Goal: Navigation & Orientation: Find specific page/section

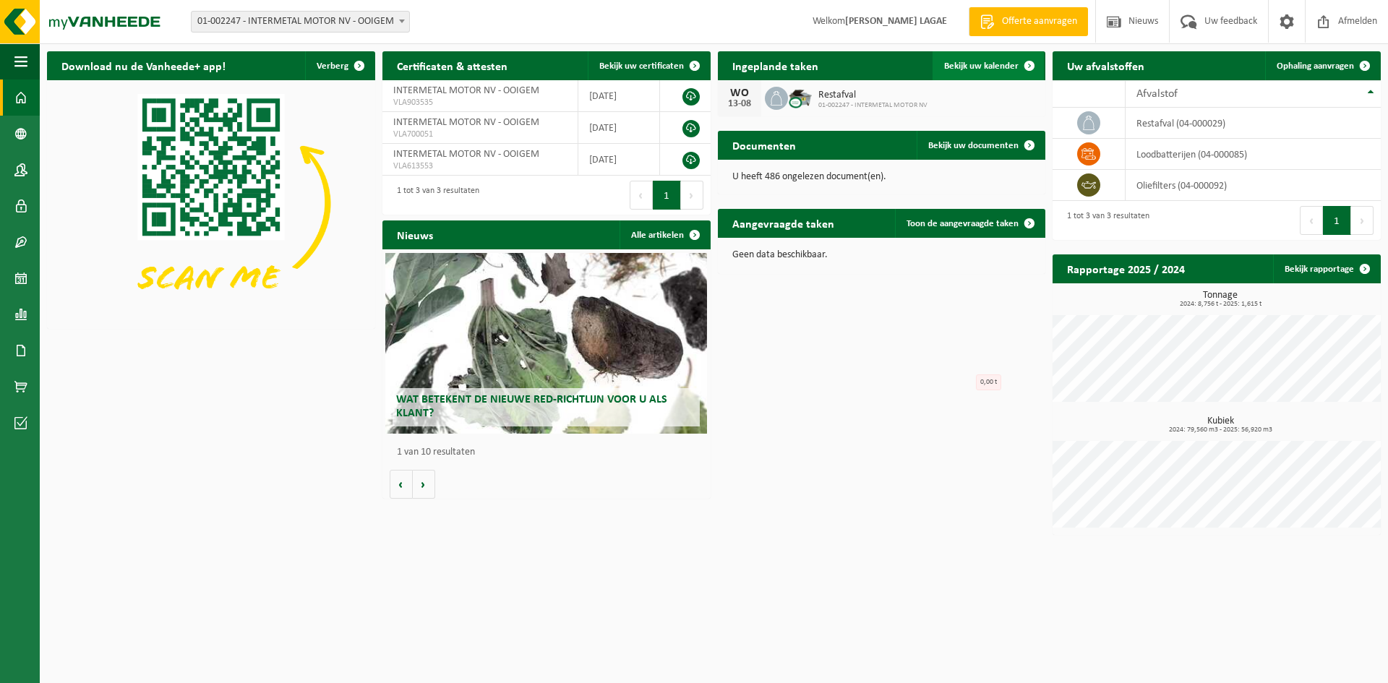
click at [994, 59] on link "Bekijk uw kalender" at bounding box center [987, 65] width 111 height 29
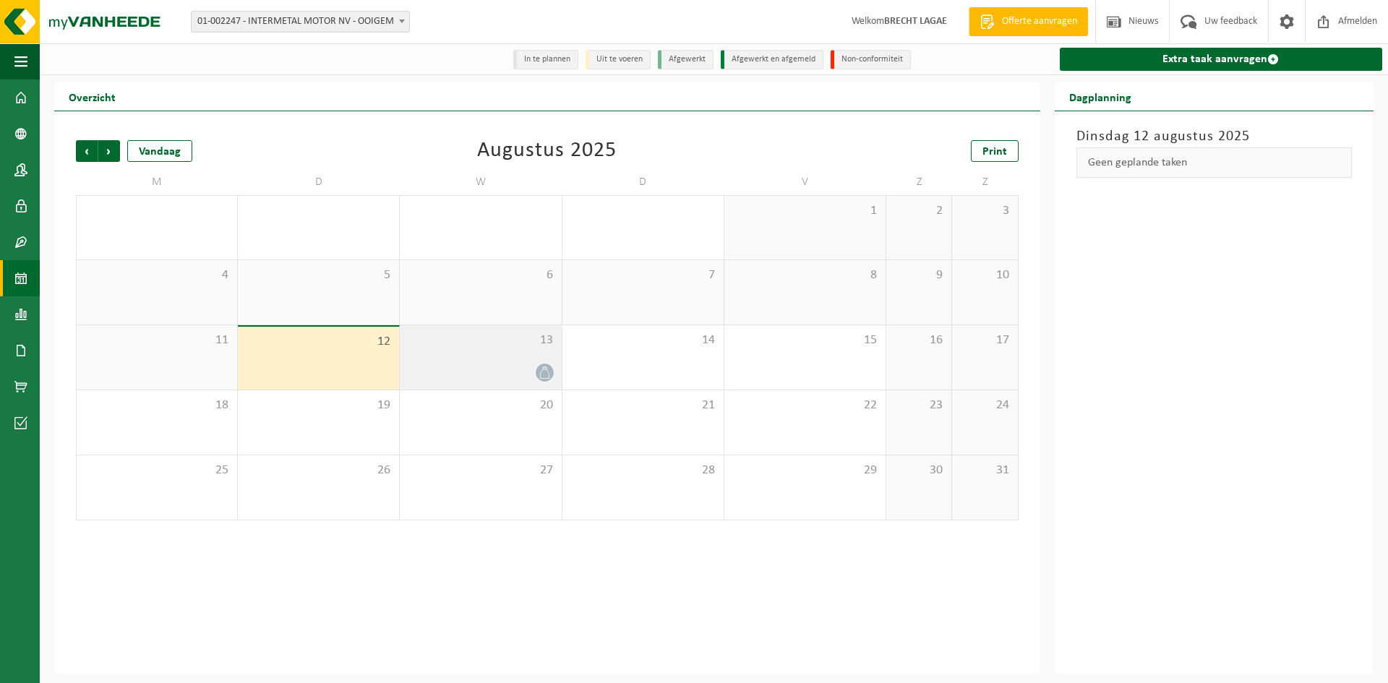
click at [537, 355] on div "13" at bounding box center [480, 357] width 161 height 64
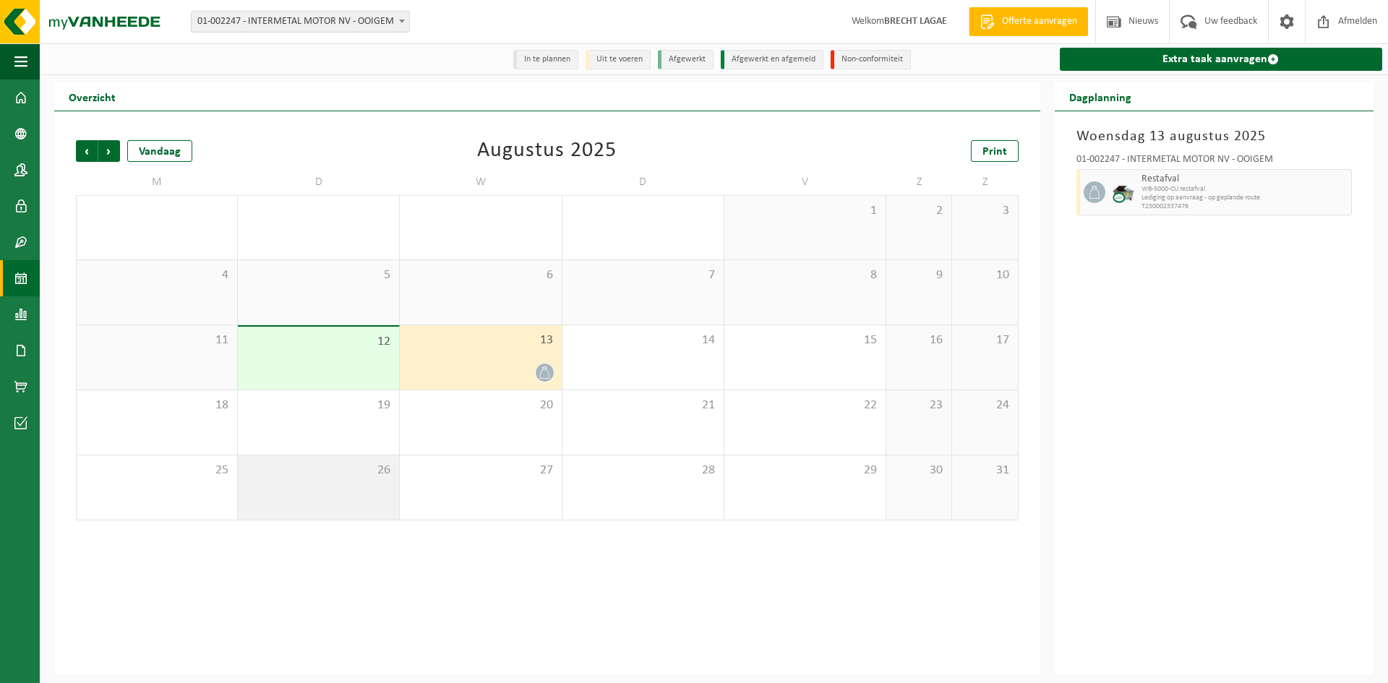
drag, startPoint x: 306, startPoint y: 424, endPoint x: 307, endPoint y: 472, distance: 47.7
click at [306, 425] on div "19" at bounding box center [318, 422] width 161 height 64
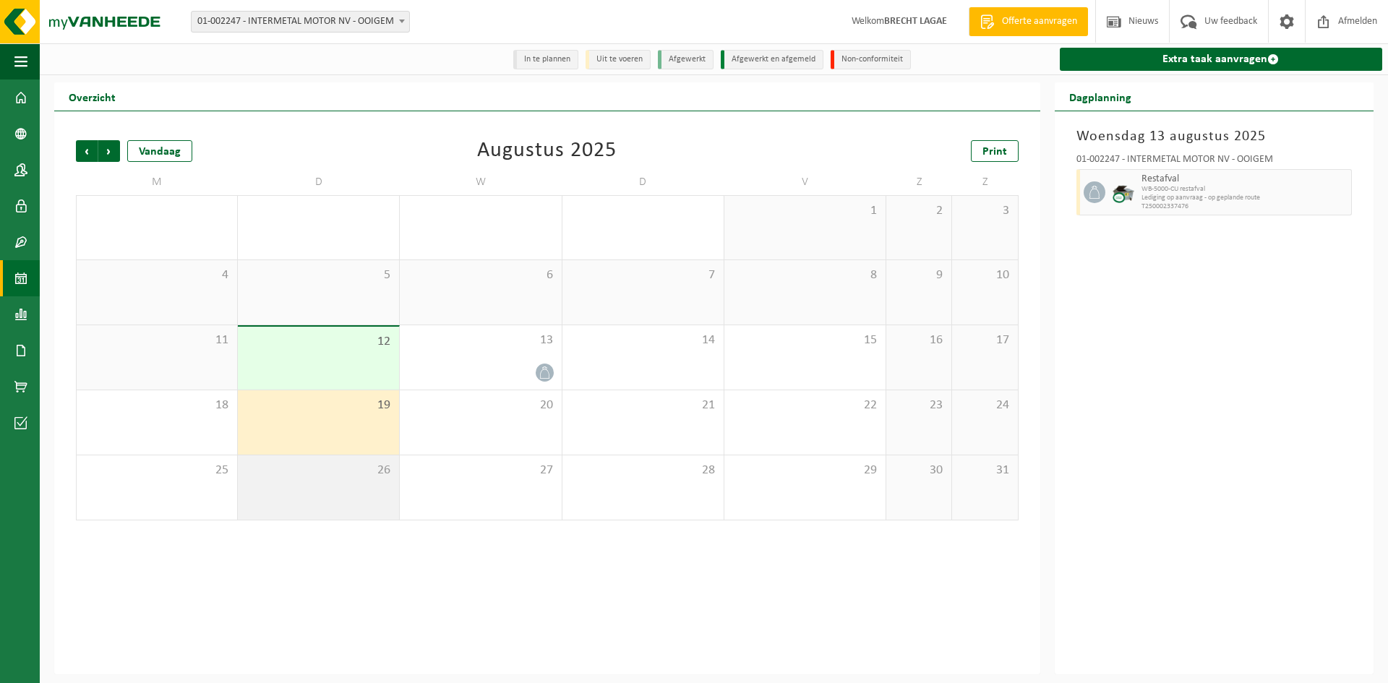
drag, startPoint x: 300, startPoint y: 481, endPoint x: 418, endPoint y: 465, distance: 118.8
click at [301, 481] on div "26" at bounding box center [318, 487] width 161 height 64
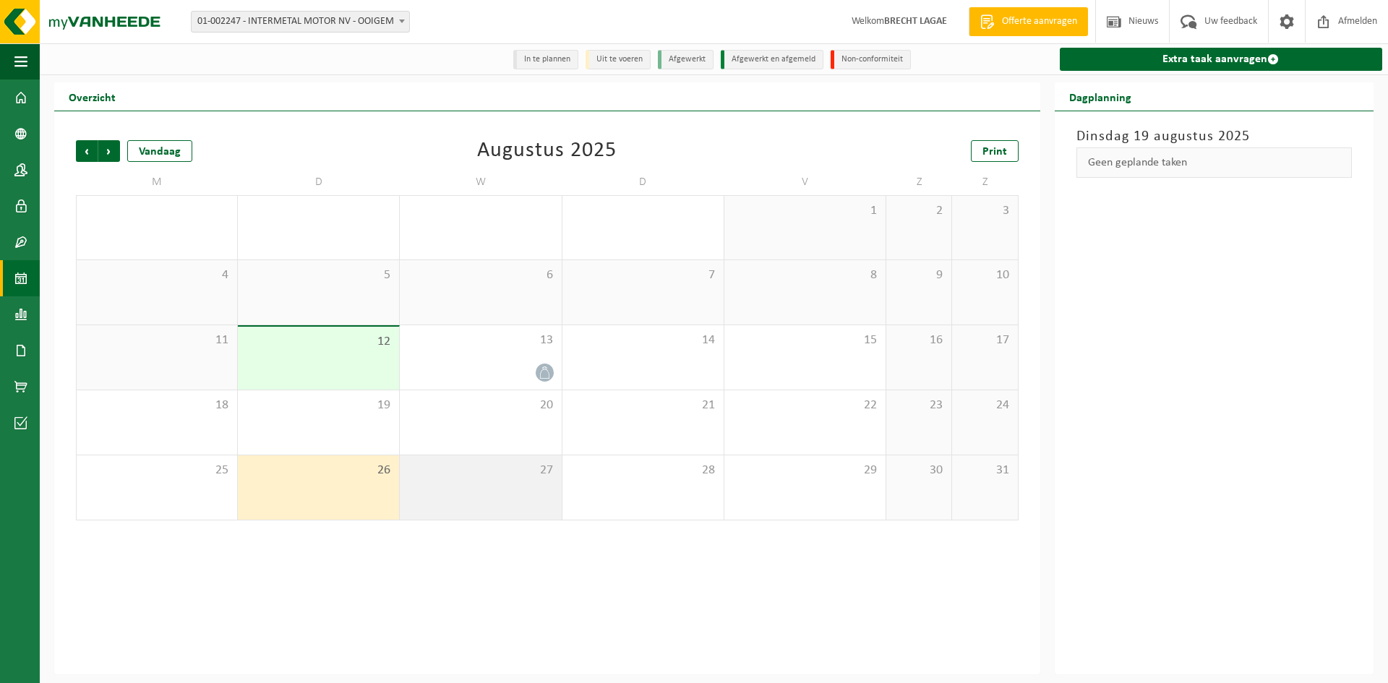
click at [496, 463] on div "27" at bounding box center [480, 487] width 161 height 64
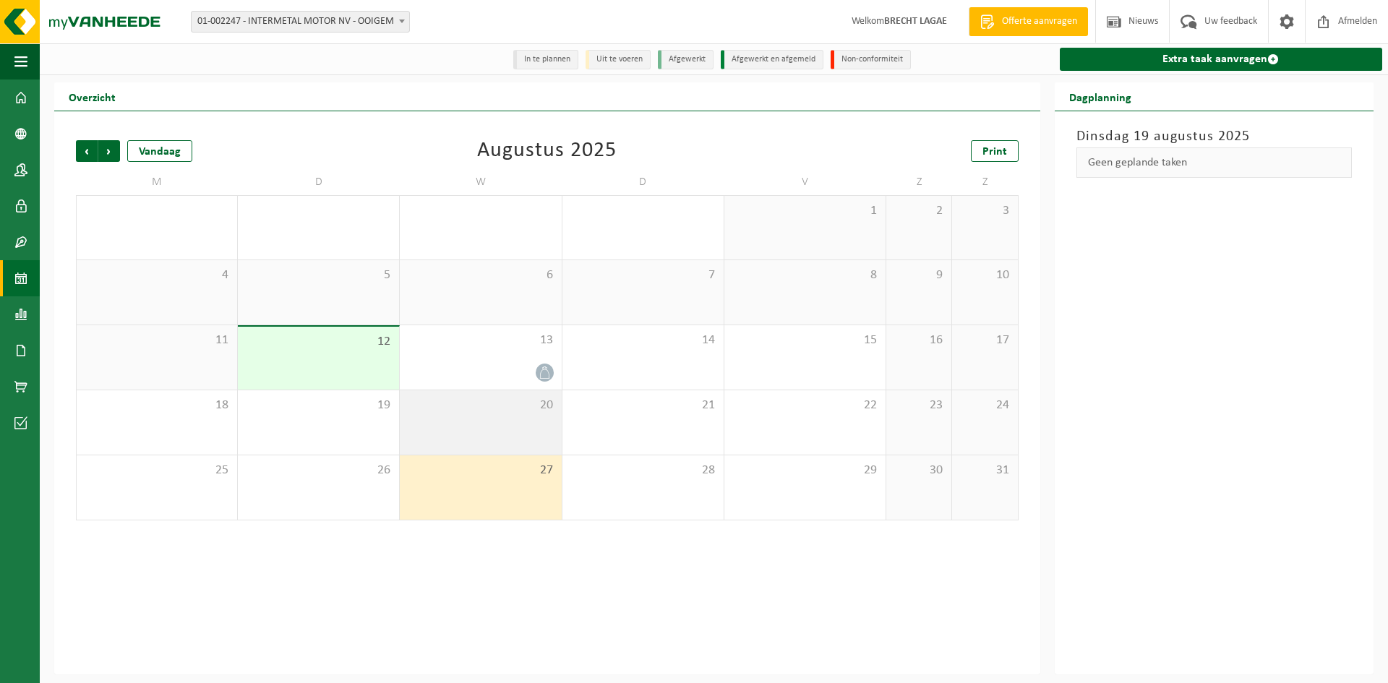
click at [498, 424] on div "20" at bounding box center [480, 422] width 161 height 64
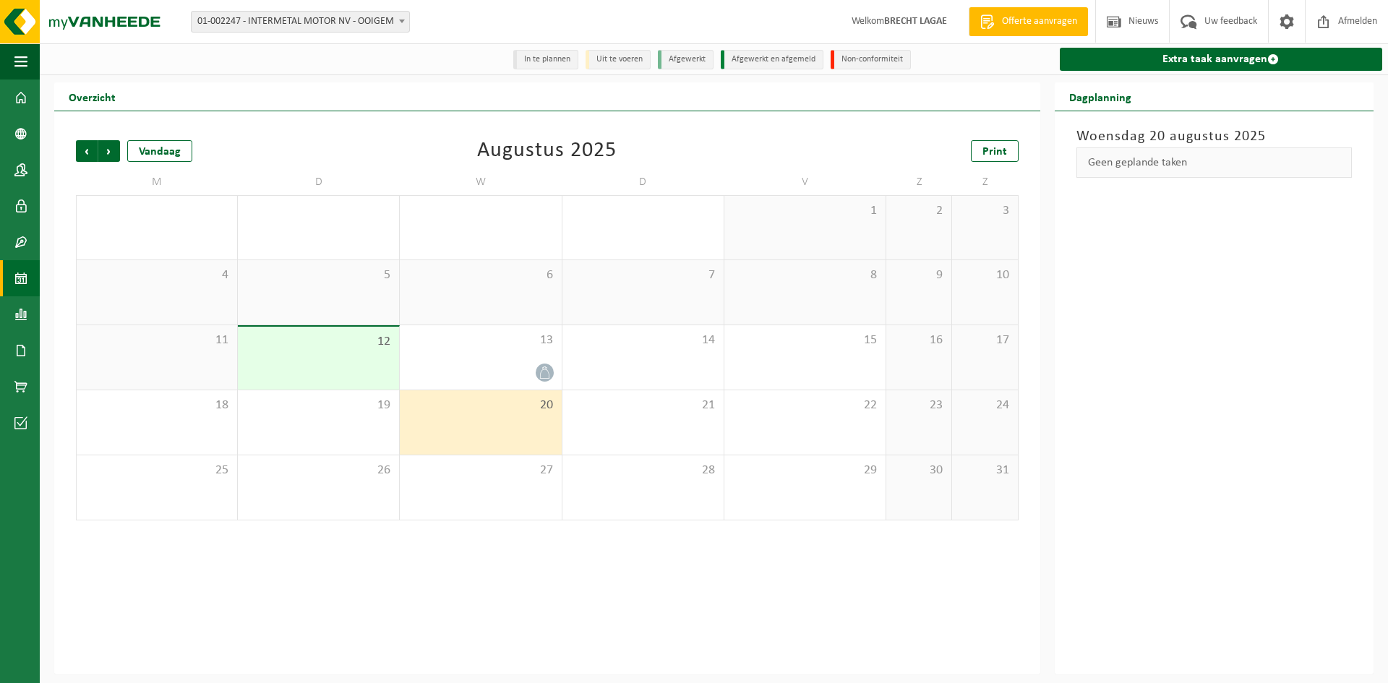
click at [627, 60] on li "Uit te voeren" at bounding box center [617, 60] width 65 height 20
click at [747, 55] on li "Afgewerkt en afgemeld" at bounding box center [772, 60] width 103 height 20
drag, startPoint x: 796, startPoint y: 59, endPoint x: 841, endPoint y: 55, distance: 44.2
click at [799, 59] on li "Afgewerkt en afgemeld" at bounding box center [772, 60] width 103 height 20
click at [627, 59] on li "Uit te voeren" at bounding box center [617, 60] width 65 height 20
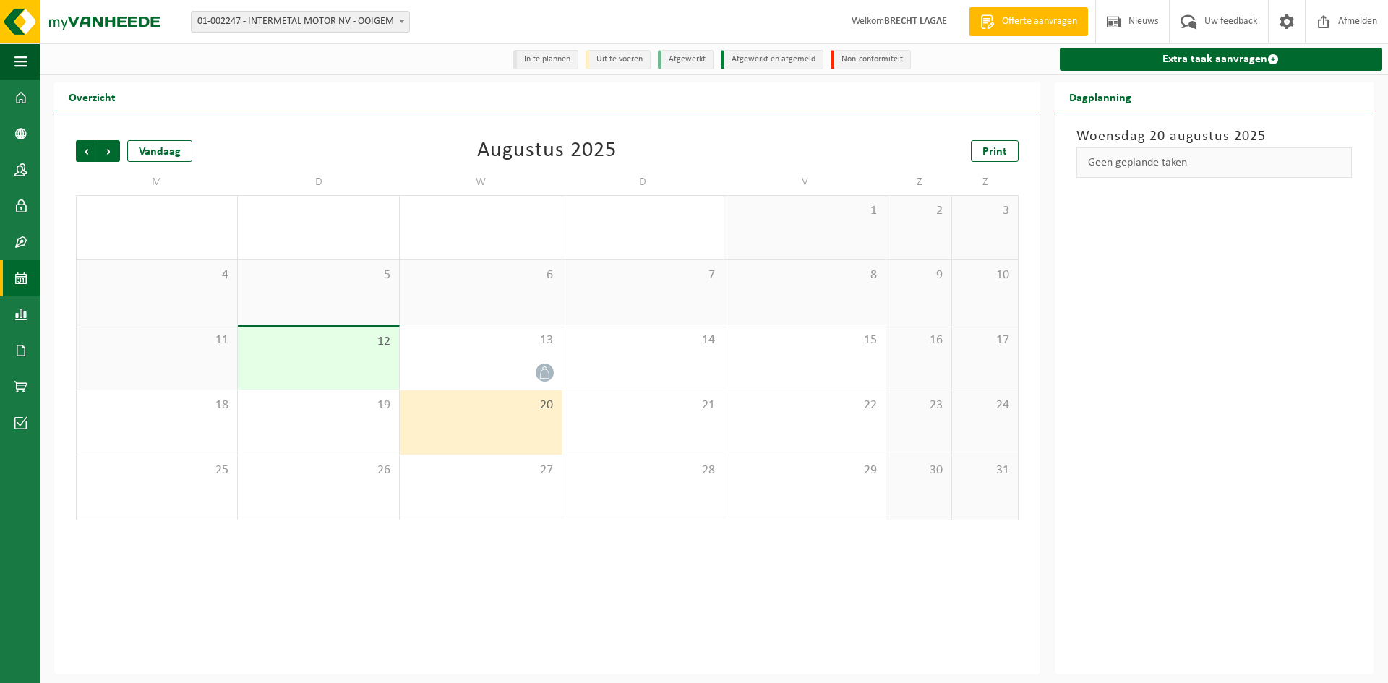
click at [543, 57] on li "In te plannen" at bounding box center [545, 60] width 65 height 20
click at [110, 27] on img at bounding box center [86, 21] width 173 height 43
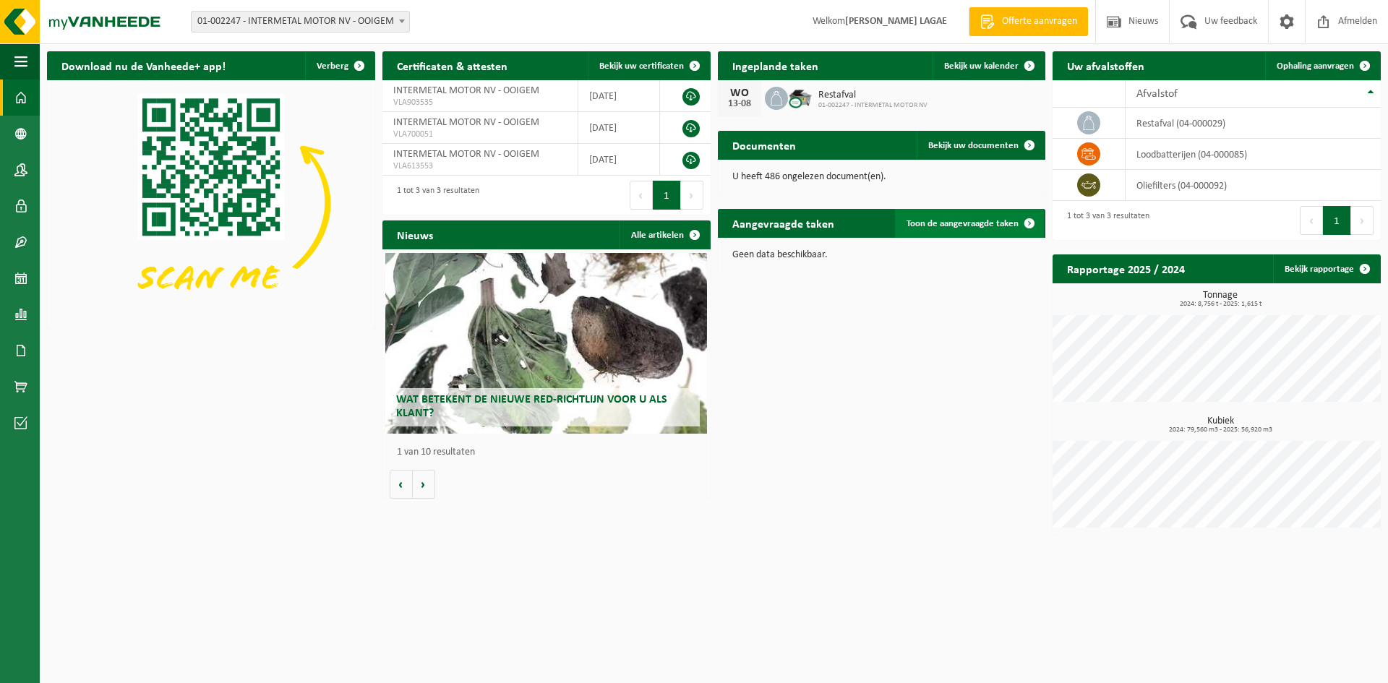
click at [1005, 223] on span "Toon de aangevraagde taken" at bounding box center [962, 223] width 112 height 9
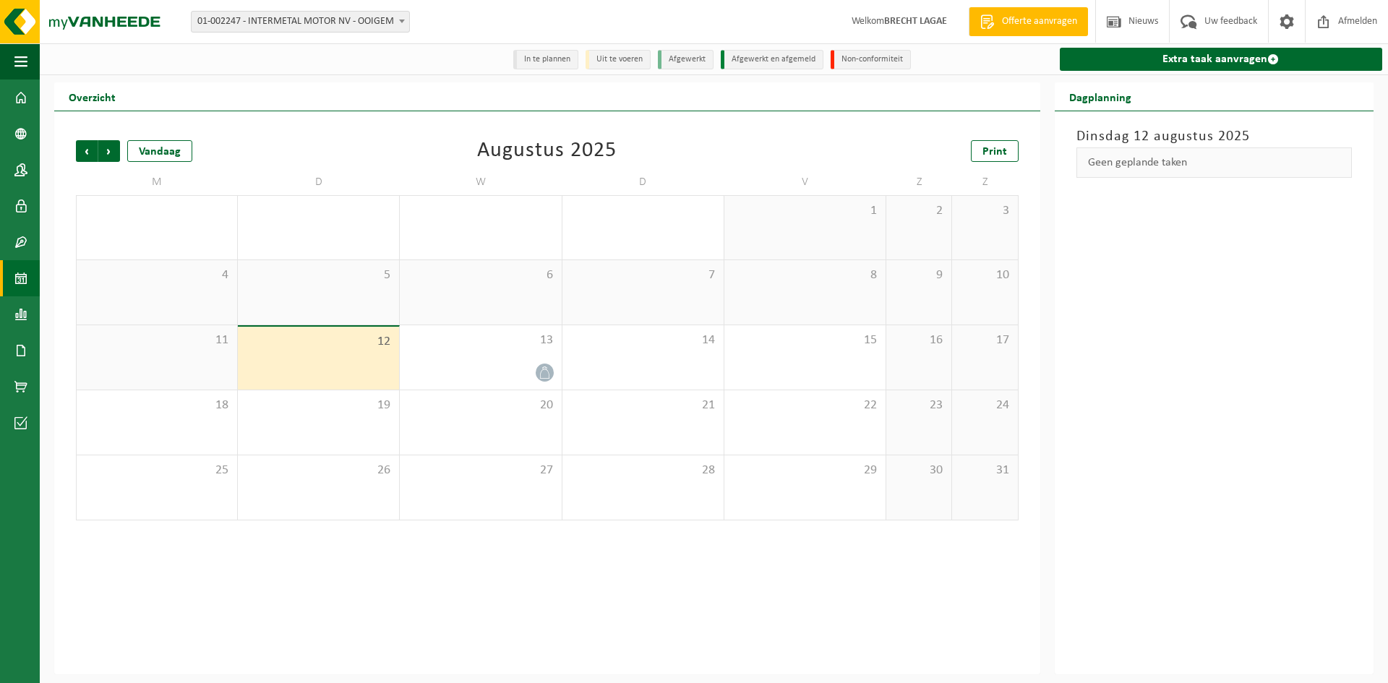
click at [1185, 158] on div "Geen geplande taken" at bounding box center [1213, 162] width 275 height 30
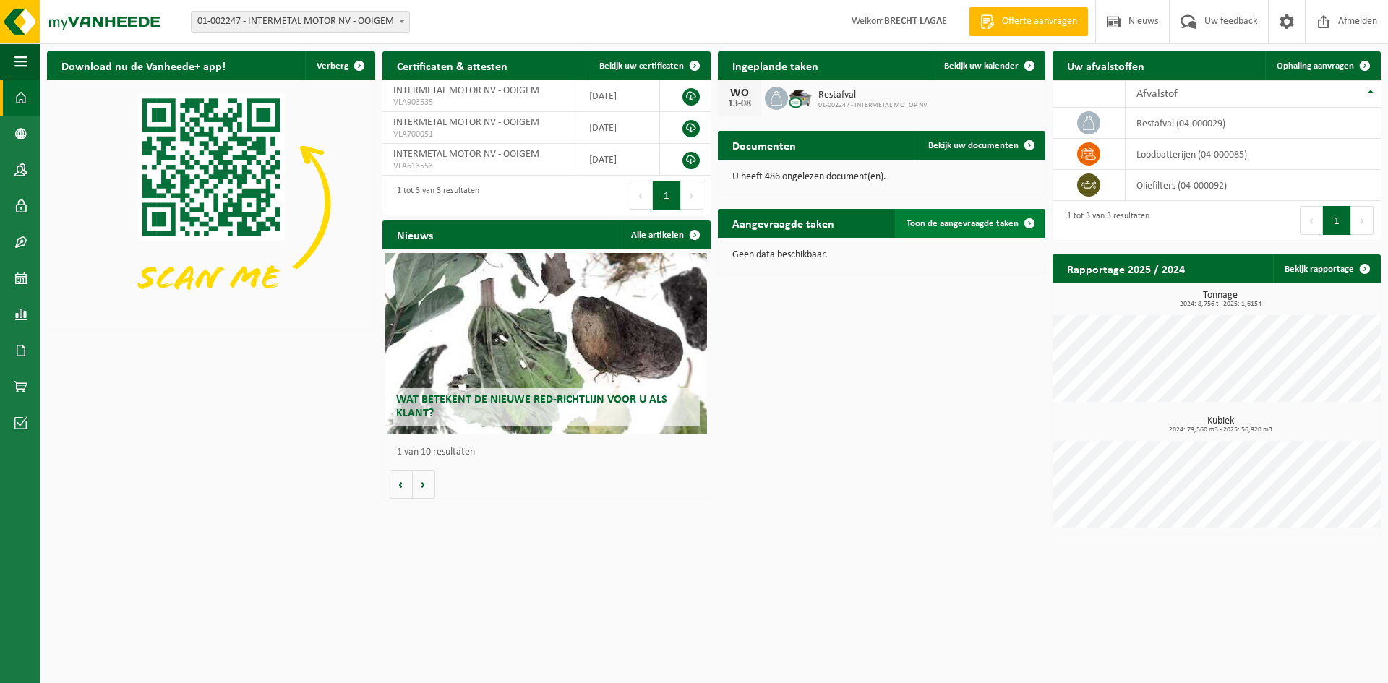
click at [991, 221] on span "Toon de aangevraagde taken" at bounding box center [962, 223] width 112 height 9
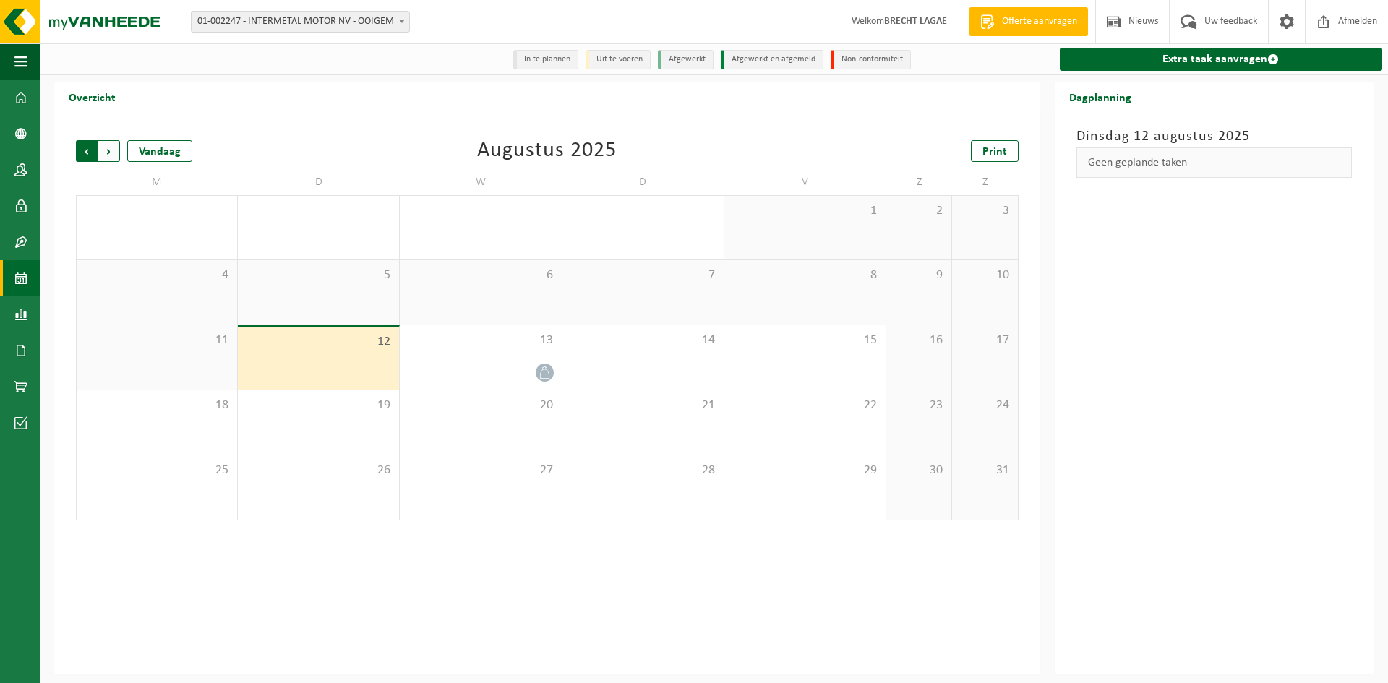
click at [111, 155] on span "Volgende" at bounding box center [109, 151] width 22 height 22
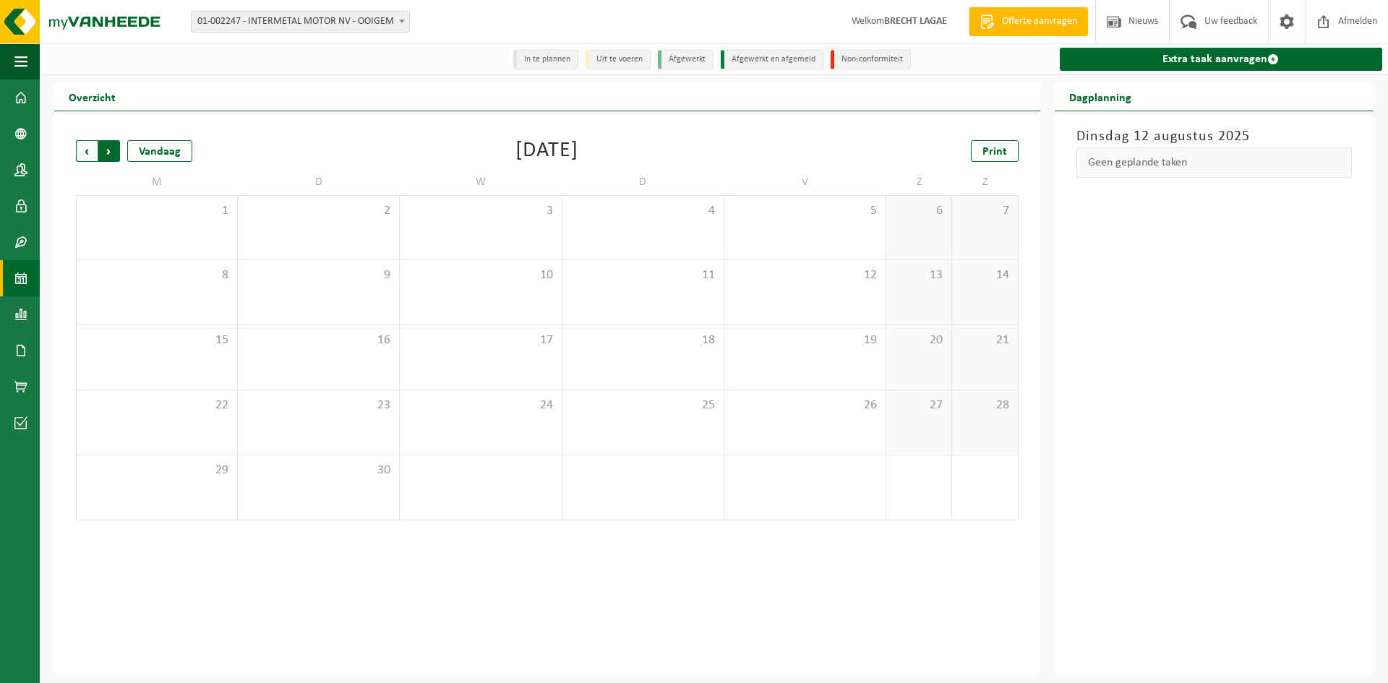
click at [82, 155] on span "Vorige" at bounding box center [87, 151] width 22 height 22
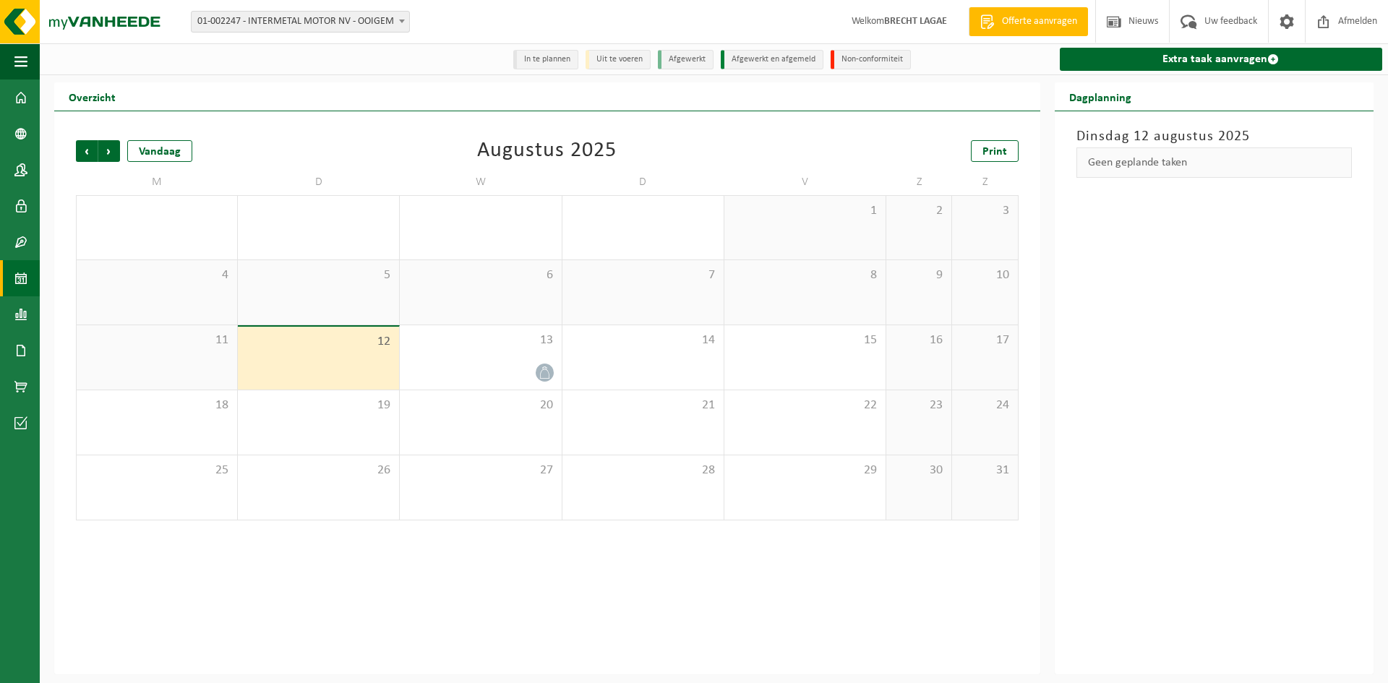
click at [919, 25] on strong "BRECHT LAGAE" at bounding box center [915, 21] width 63 height 11
click at [96, 25] on img at bounding box center [86, 21] width 173 height 43
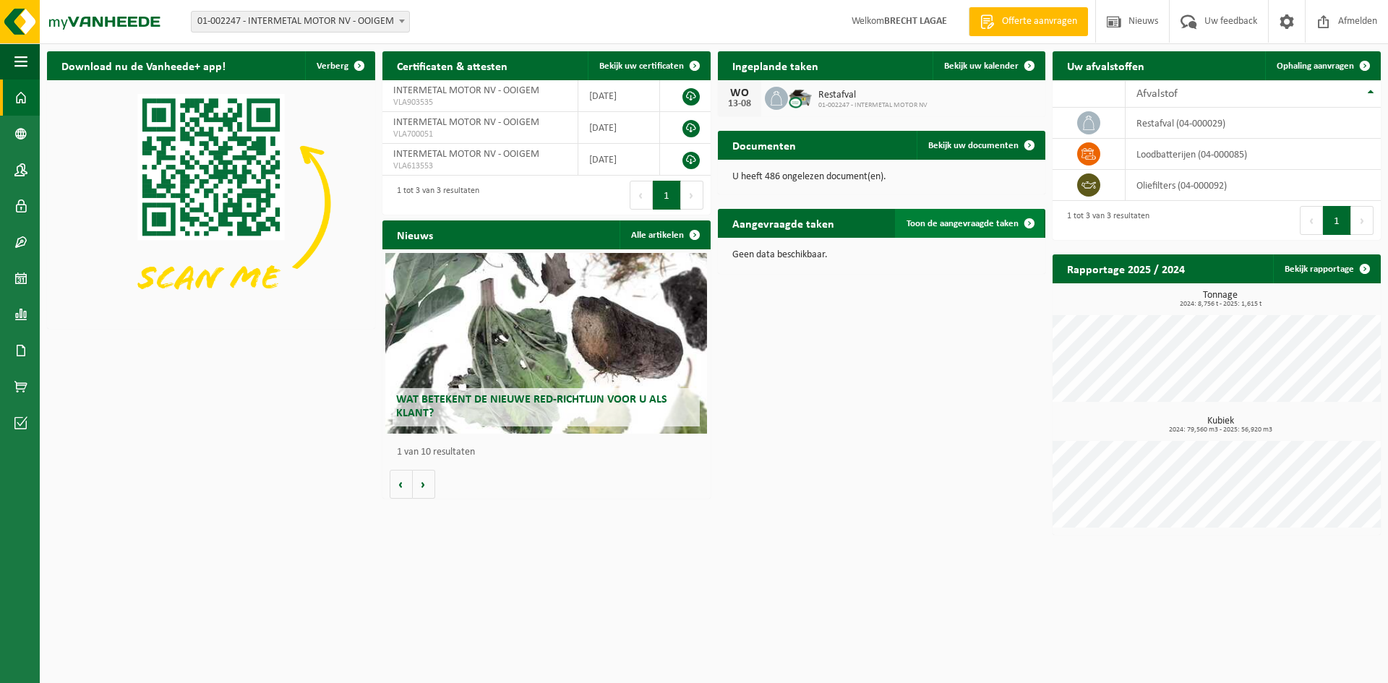
click at [976, 227] on span "Toon de aangevraagde taken" at bounding box center [962, 223] width 112 height 9
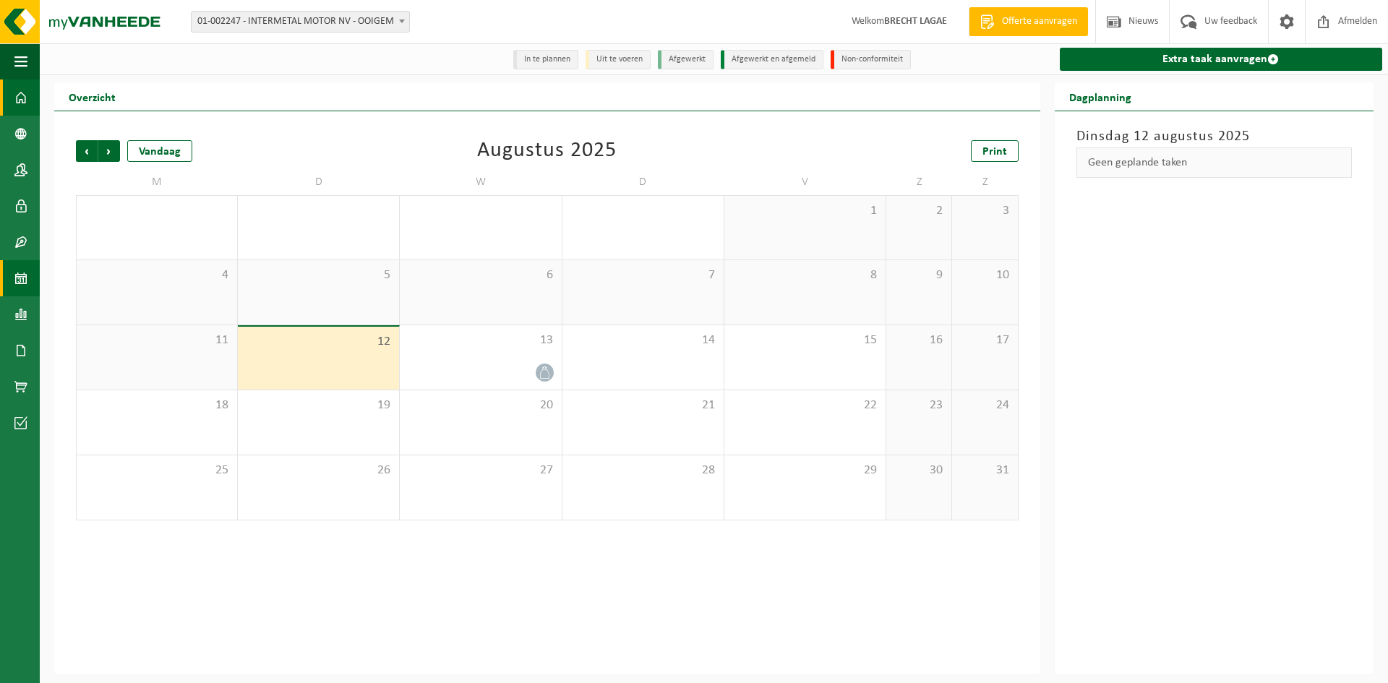
click at [26, 102] on span at bounding box center [20, 97] width 13 height 36
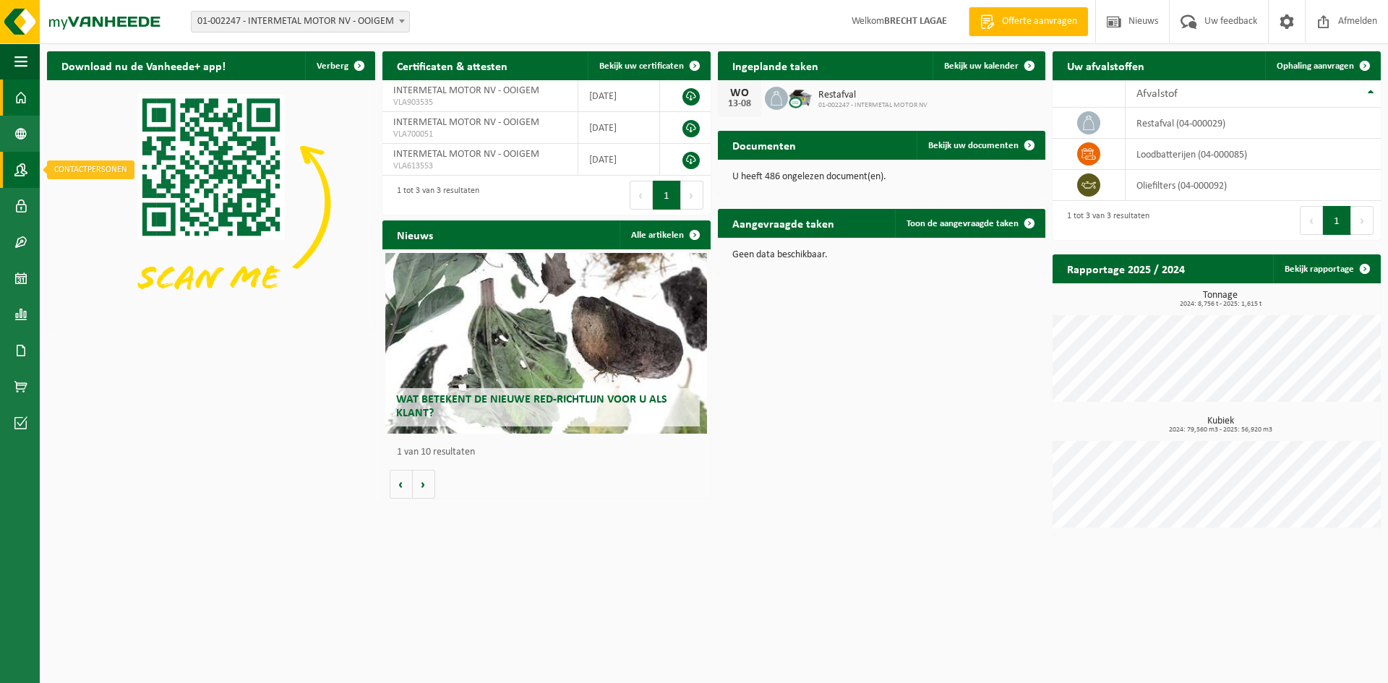
click at [29, 183] on link "Contactpersonen" at bounding box center [20, 170] width 40 height 36
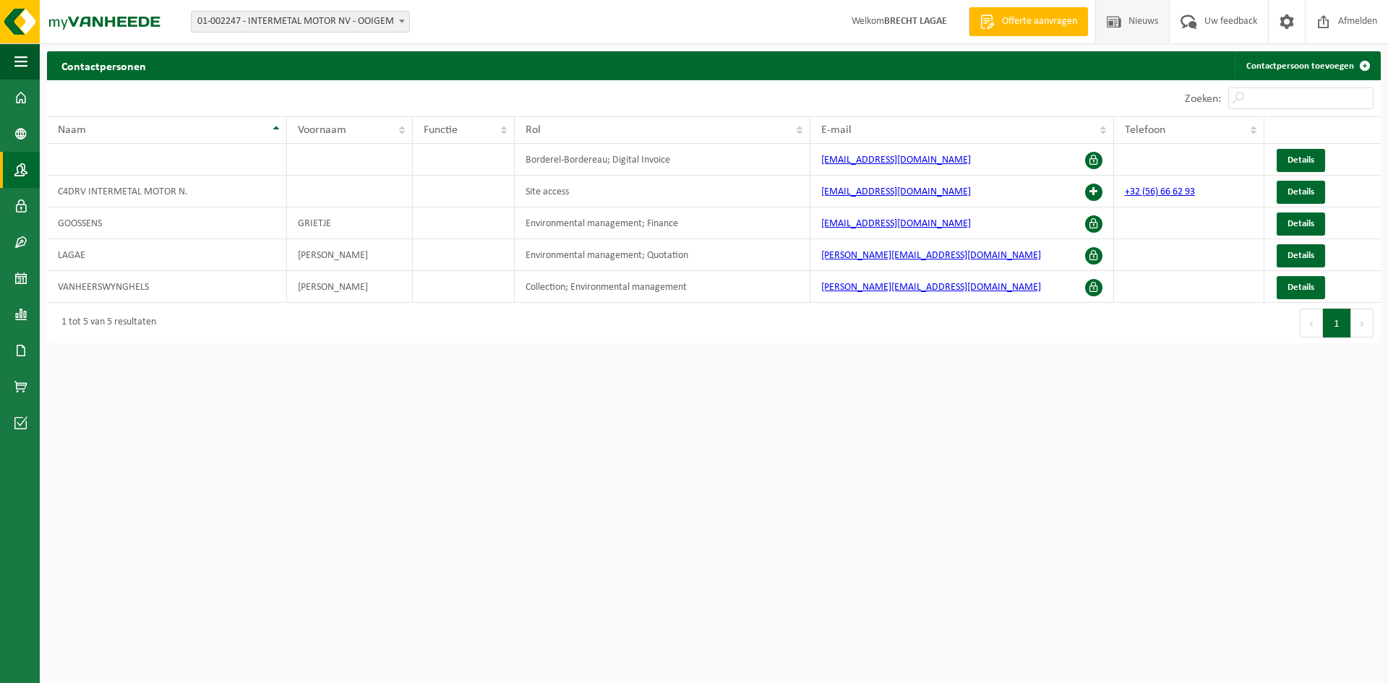
drag, startPoint x: 1125, startPoint y: 25, endPoint x: 1102, endPoint y: 25, distance: 22.4
click at [1125, 25] on span "Nieuws" at bounding box center [1143, 21] width 37 height 43
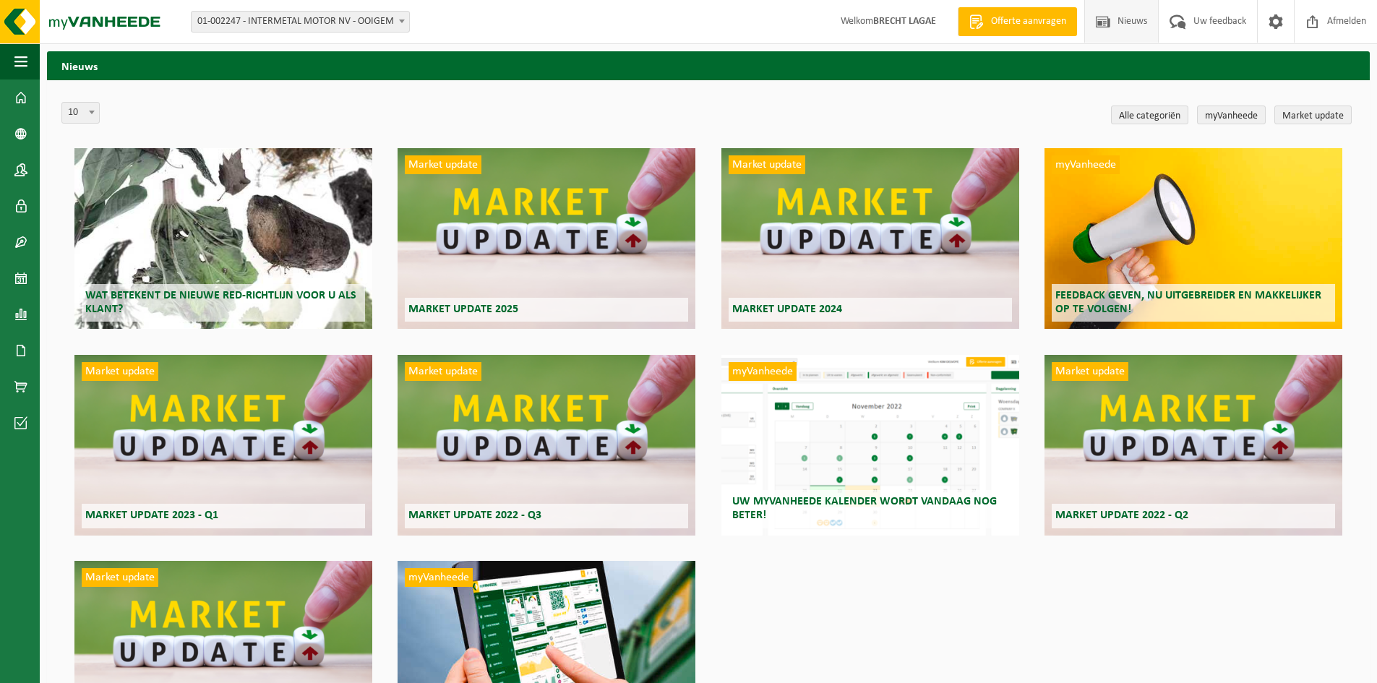
click at [908, 21] on strong "BRECHT LAGAE" at bounding box center [904, 21] width 63 height 11
click at [103, 22] on img at bounding box center [86, 21] width 173 height 43
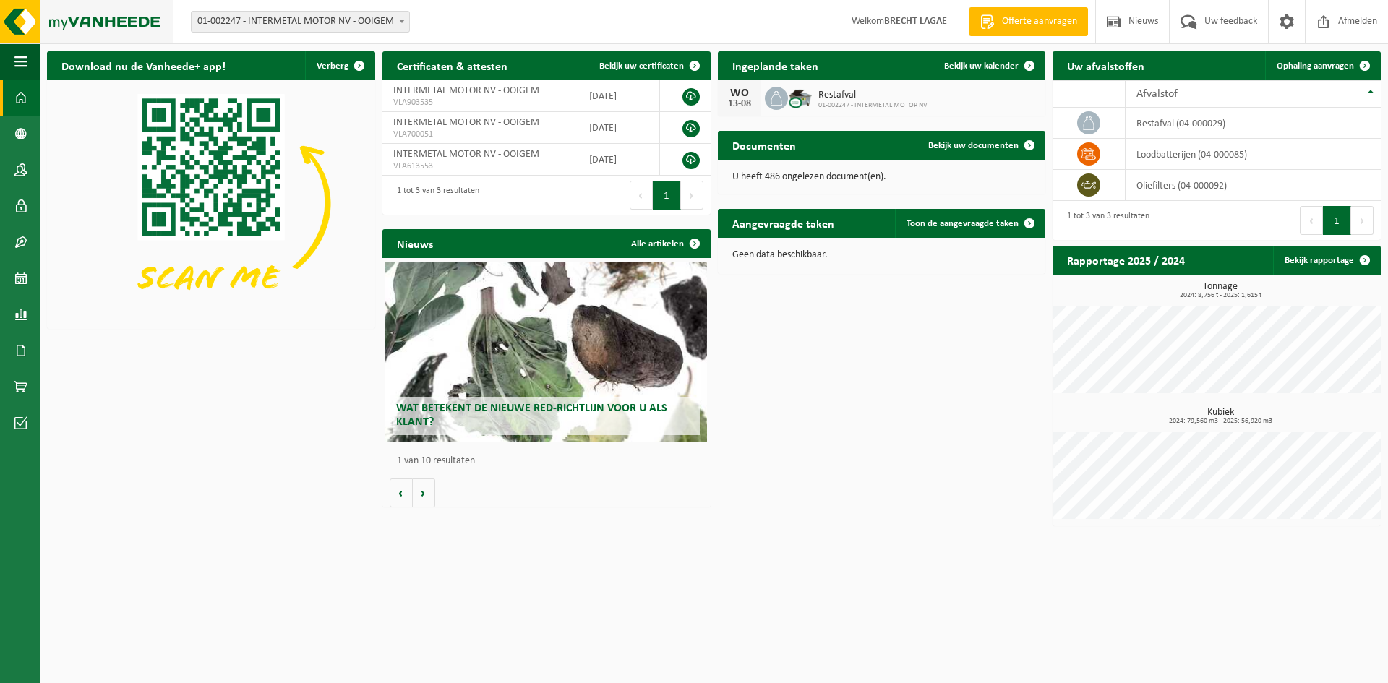
click at [64, 33] on img at bounding box center [86, 21] width 173 height 43
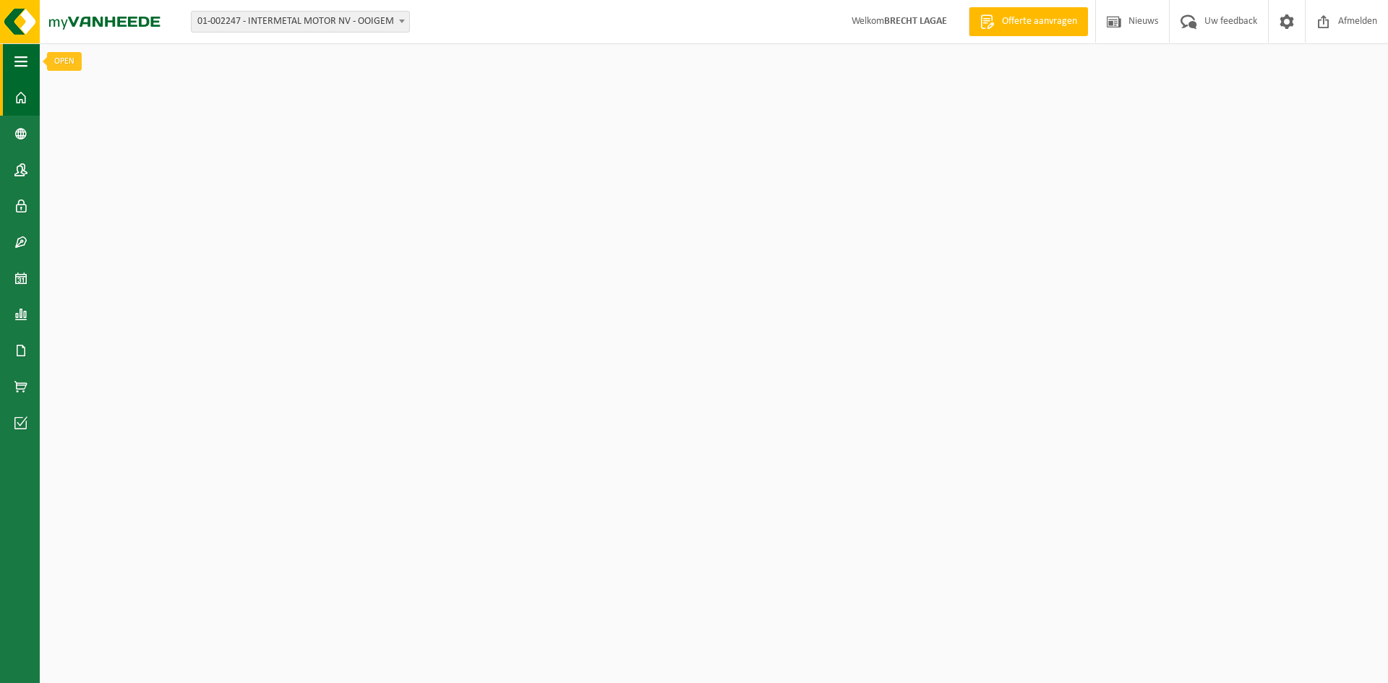
click at [24, 69] on span "button" at bounding box center [20, 61] width 13 height 36
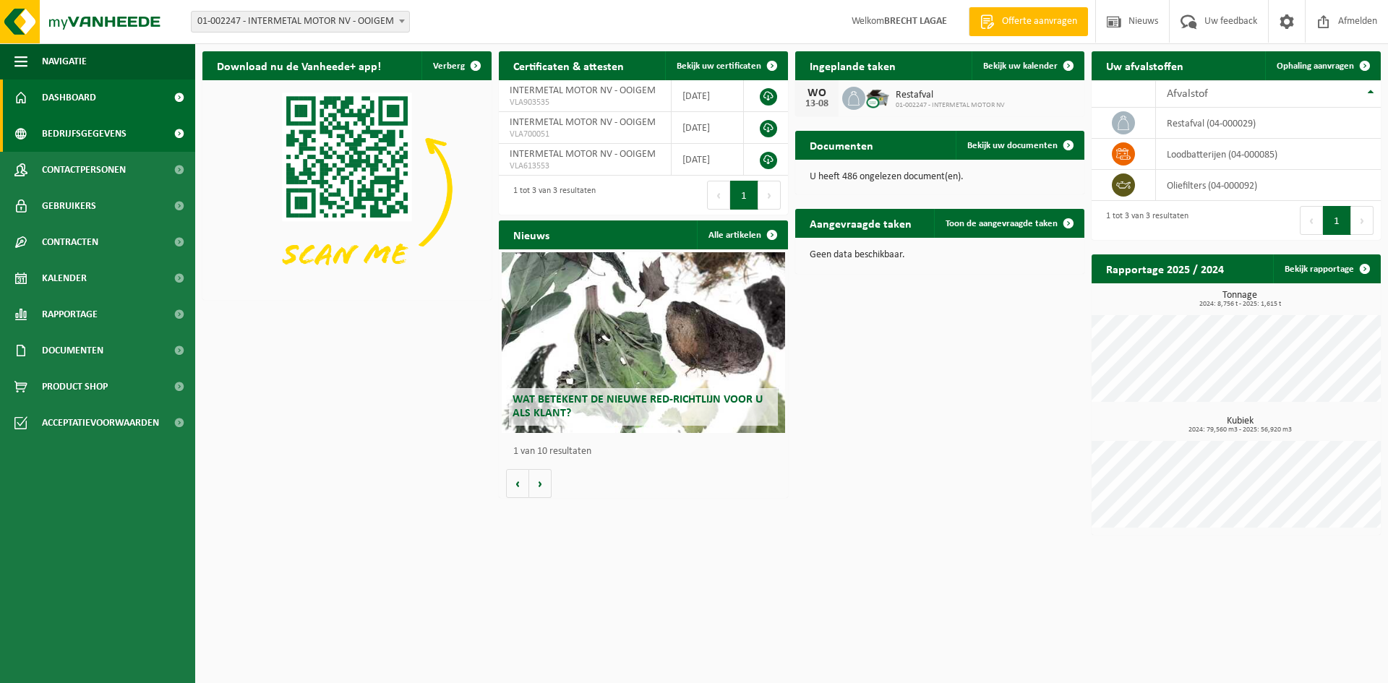
click at [111, 147] on span "Bedrijfsgegevens" at bounding box center [84, 134] width 85 height 36
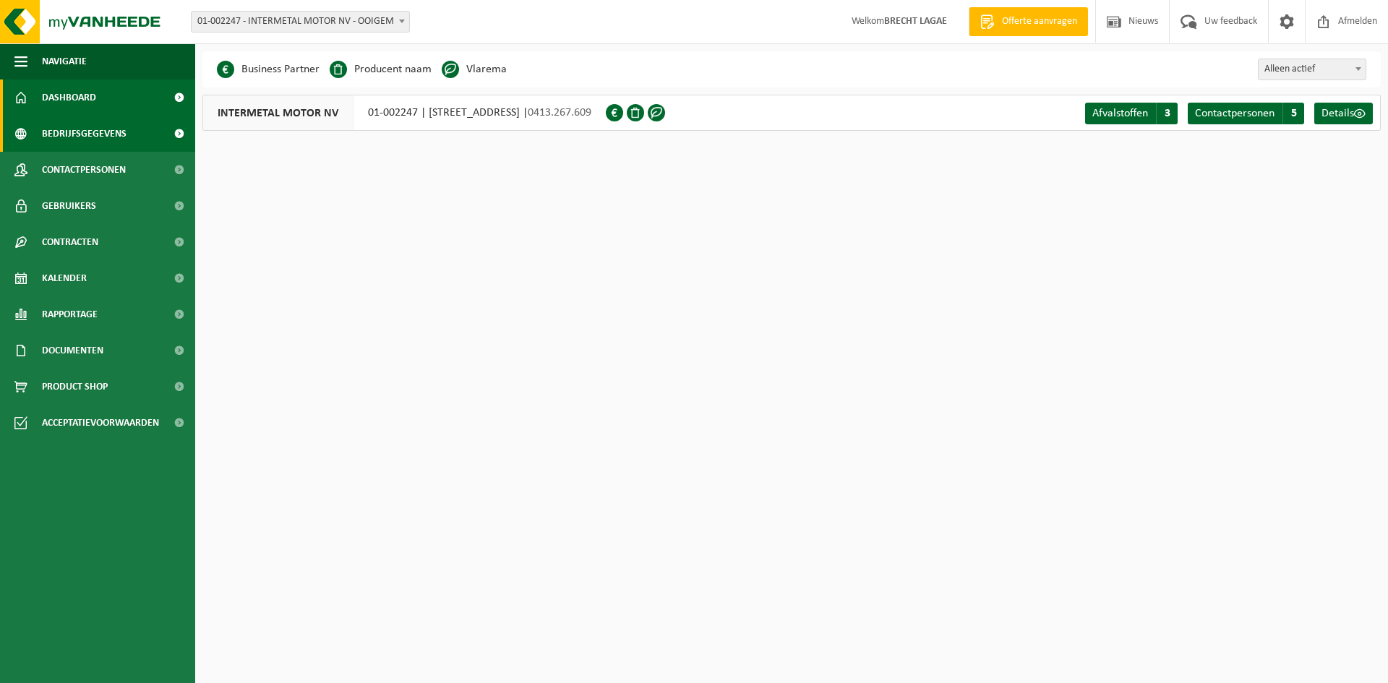
click at [75, 87] on span "Dashboard" at bounding box center [69, 97] width 54 height 36
